Goal: Transaction & Acquisition: Obtain resource

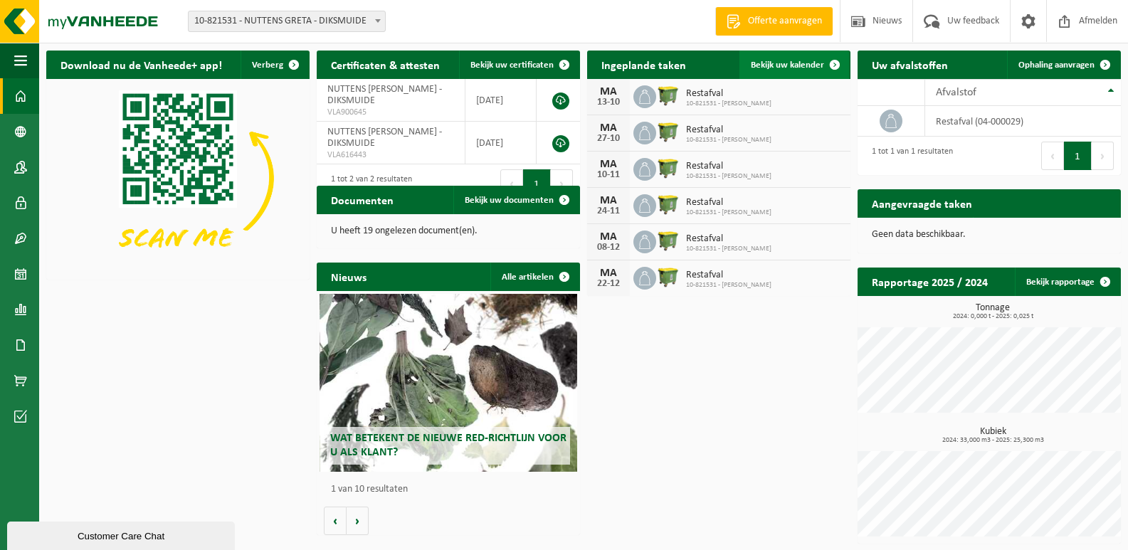
click at [794, 68] on span "Bekijk uw kalender" at bounding box center [787, 64] width 73 height 9
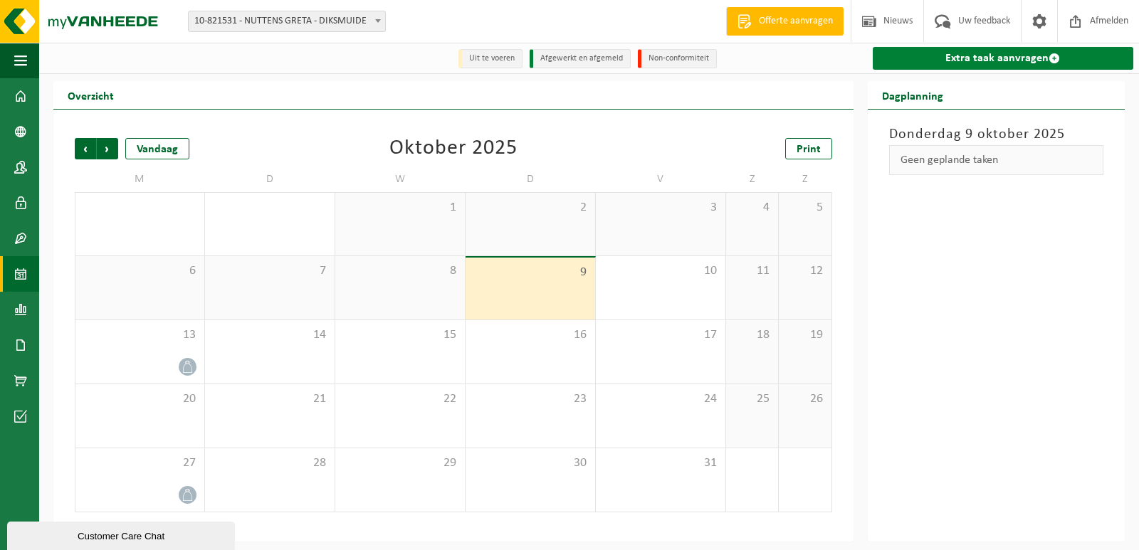
click at [939, 51] on link "Extra taak aanvragen" at bounding box center [1003, 58] width 260 height 23
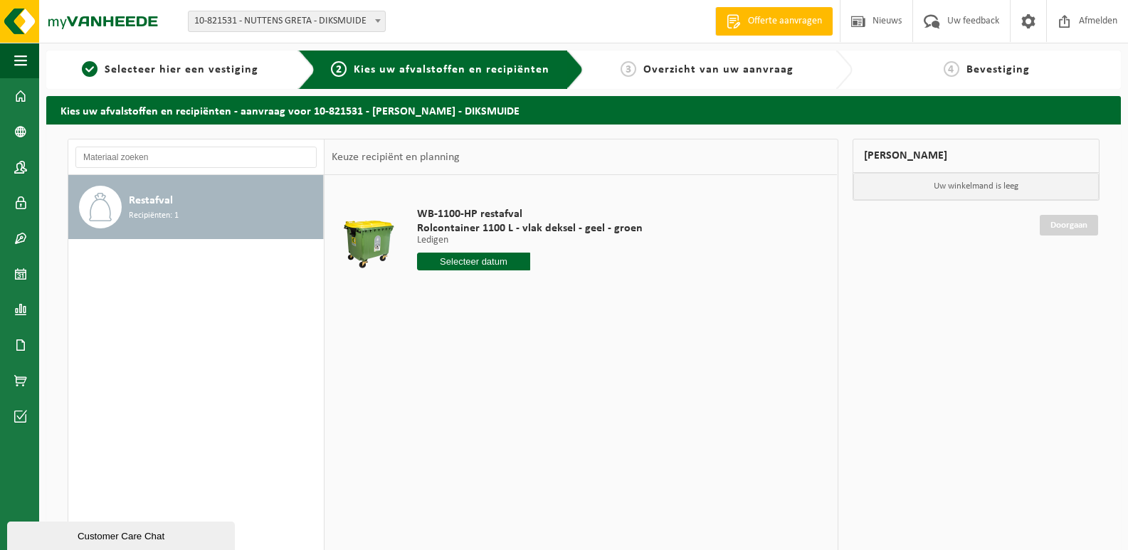
click at [487, 251] on div "WB-1100-HP restafval Rolcontainer 1100 L - vlak deksel - geel - groen Ledigen L…" at bounding box center [530, 242] width 240 height 99
click at [484, 253] on input "text" at bounding box center [473, 262] width 113 height 18
click at [428, 404] on div "20" at bounding box center [430, 410] width 25 height 23
type input "Van 2025-10-20"
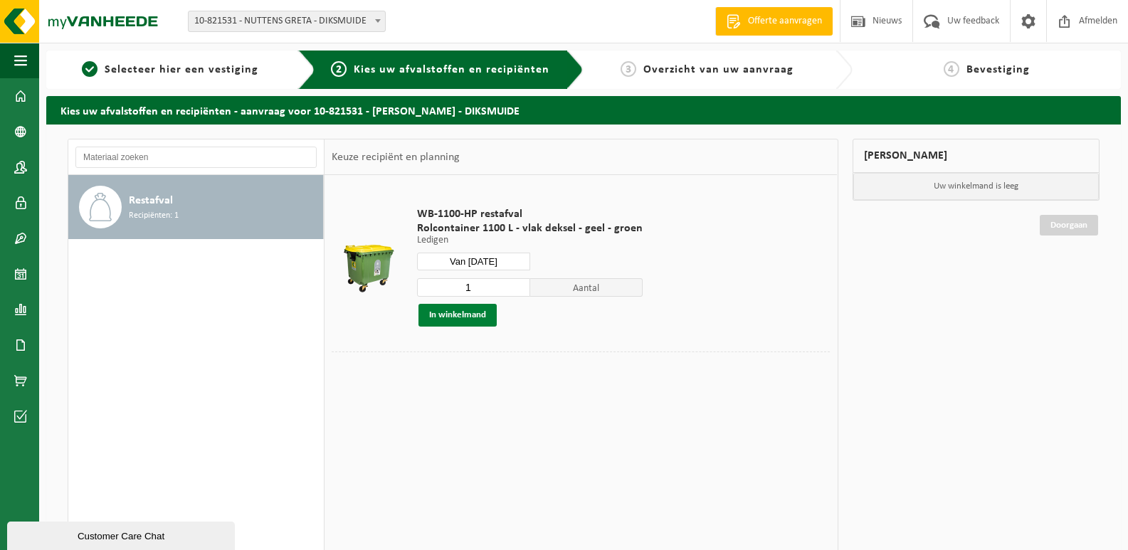
click at [463, 313] on button "In winkelmand" at bounding box center [457, 315] width 78 height 23
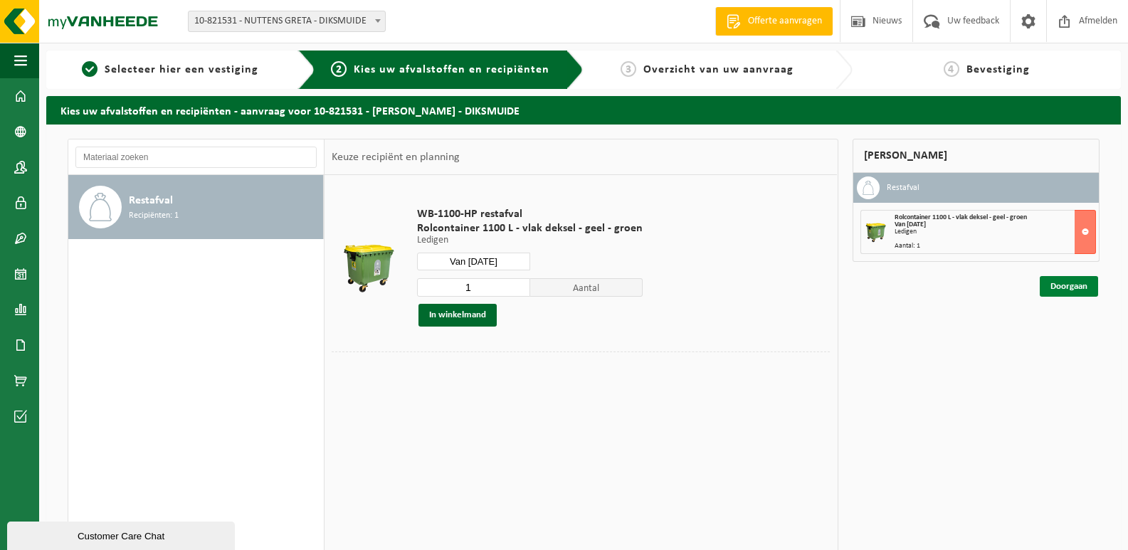
click at [1081, 294] on link "Doorgaan" at bounding box center [1069, 286] width 58 height 21
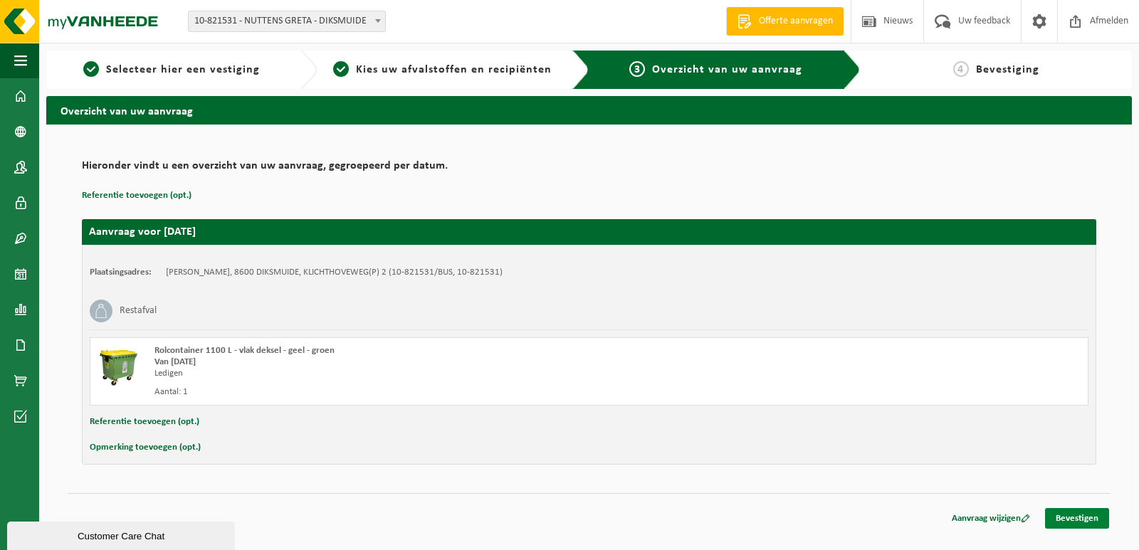
click at [1092, 514] on link "Bevestigen" at bounding box center [1077, 518] width 64 height 21
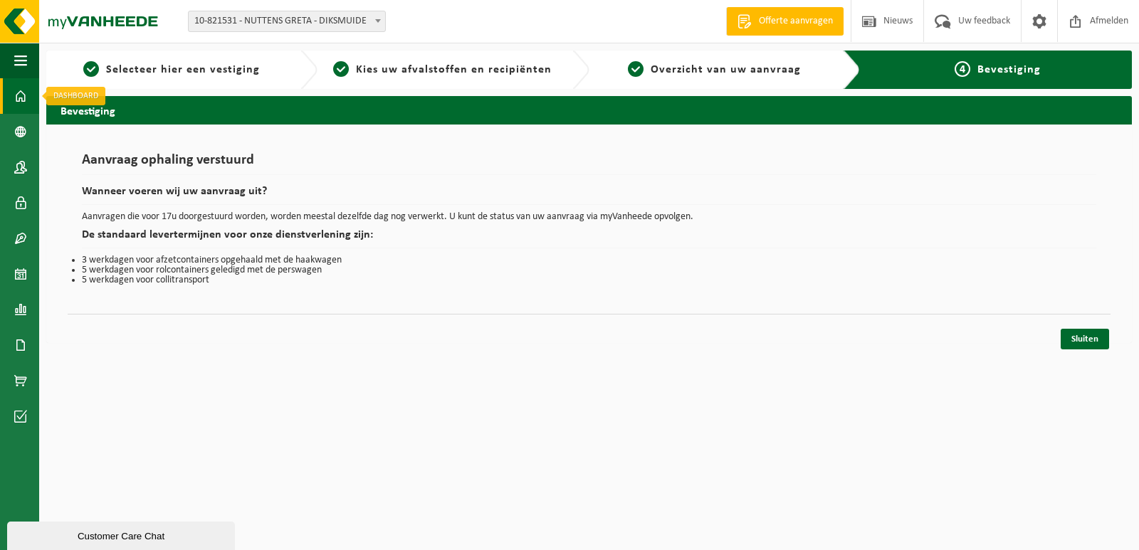
click at [11, 97] on link "Dashboard" at bounding box center [19, 96] width 39 height 36
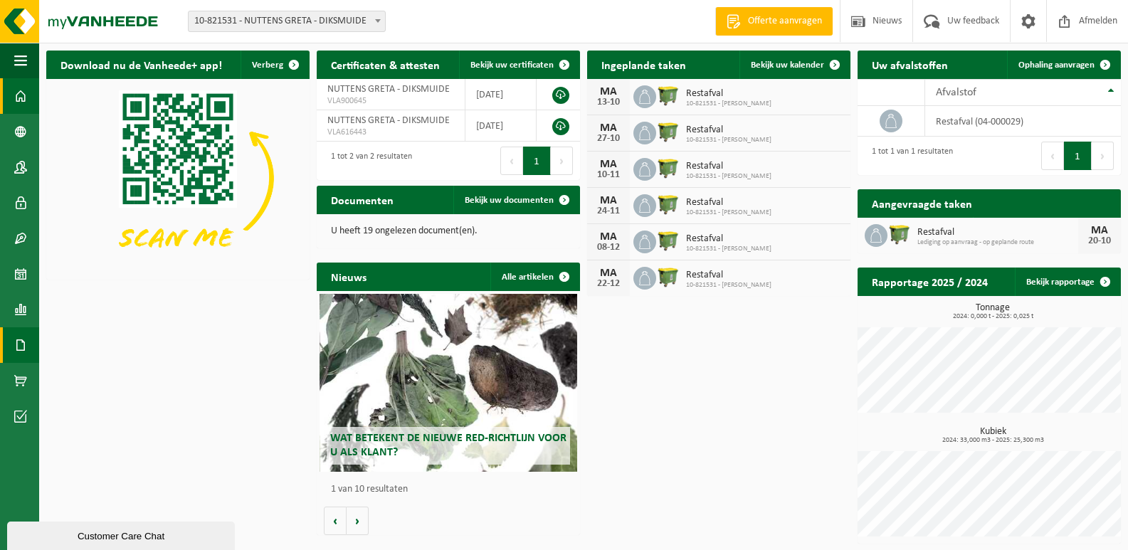
click at [15, 344] on span at bounding box center [20, 345] width 13 height 36
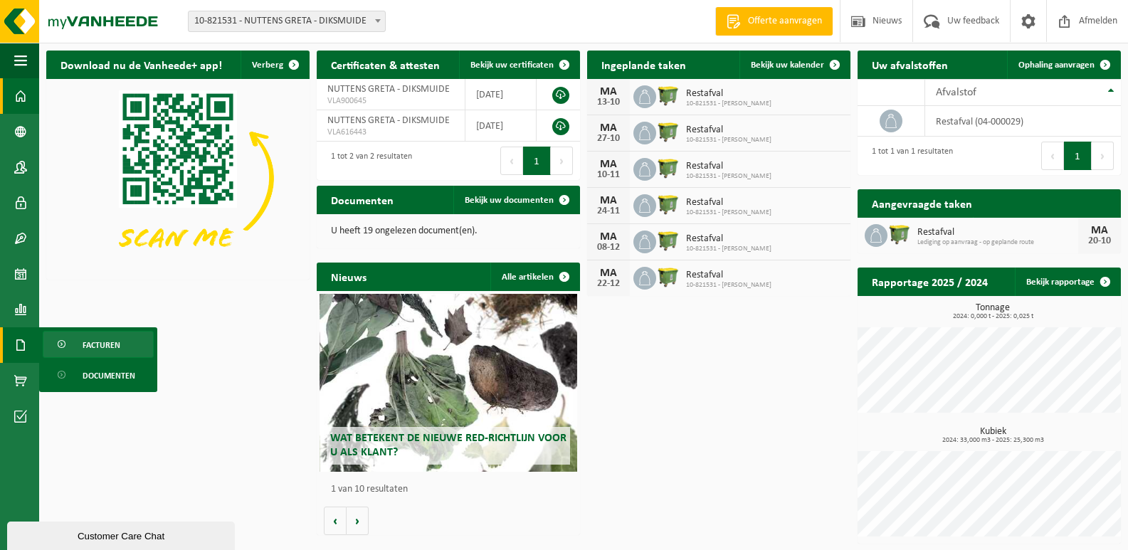
click at [116, 349] on span "Facturen" at bounding box center [102, 345] width 38 height 27
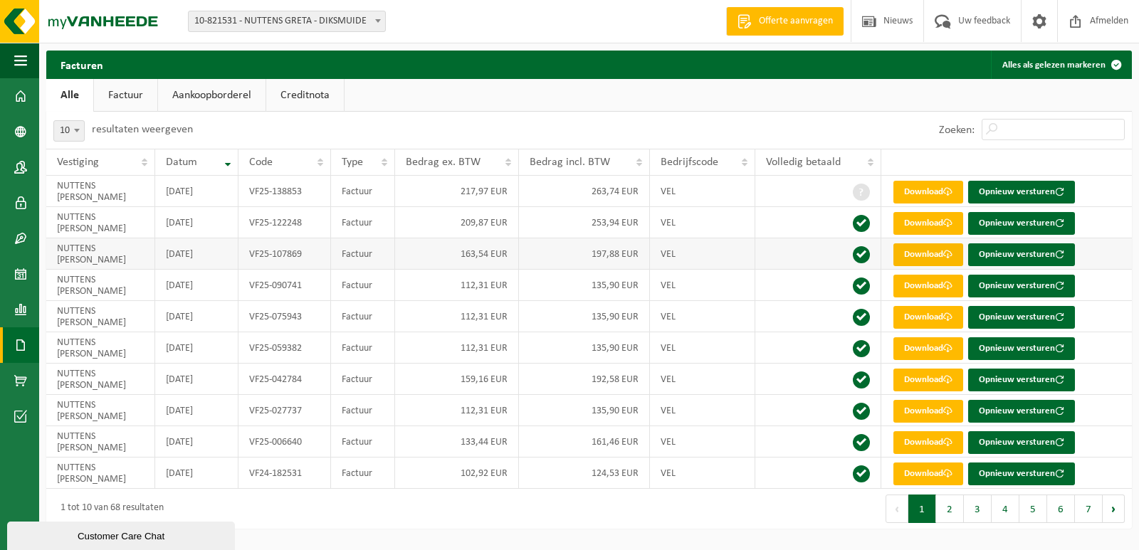
click at [934, 254] on link "Download" at bounding box center [928, 254] width 70 height 23
click at [919, 224] on link "Download" at bounding box center [928, 223] width 70 height 23
click at [923, 190] on link "Download" at bounding box center [928, 192] width 70 height 23
